Goal: Task Accomplishment & Management: Use online tool/utility

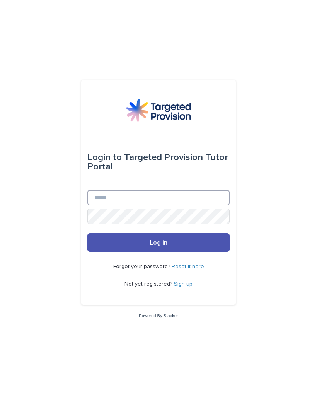
click at [115, 205] on input "Email" at bounding box center [158, 197] width 142 height 15
type input "**********"
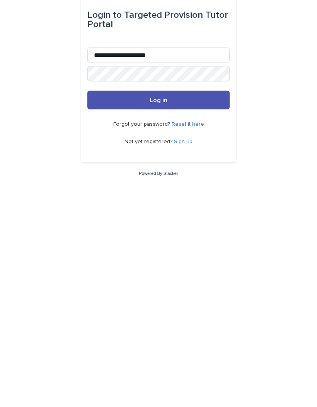
click at [158, 233] on button "Log in" at bounding box center [158, 242] width 142 height 19
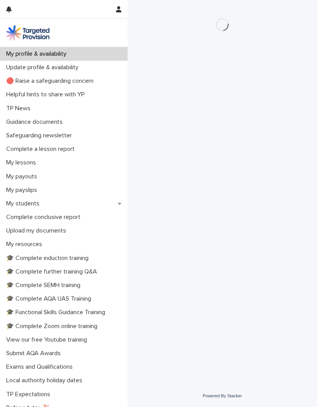
click at [37, 206] on p "My students" at bounding box center [24, 203] width 43 height 7
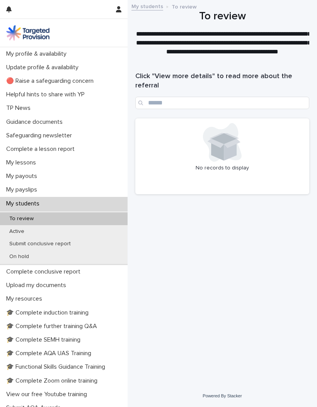
click at [16, 228] on p "Active" at bounding box center [16, 231] width 27 height 7
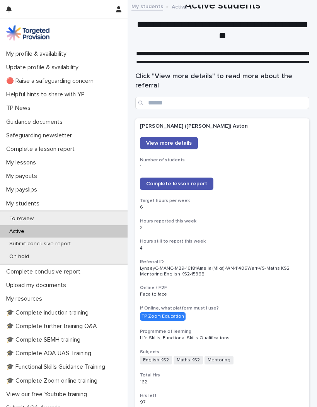
click at [197, 182] on span "Complete lesson report" at bounding box center [176, 183] width 61 height 5
